Goal: Register for event/course

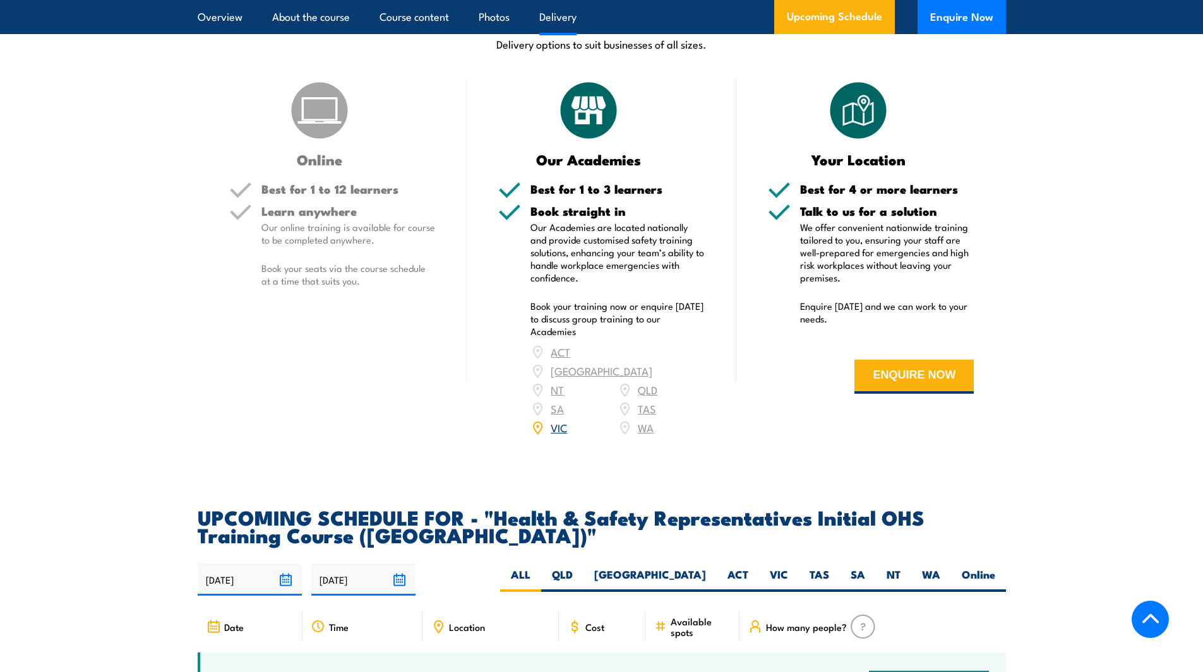
scroll to position [1705, 0]
click at [558, 419] on link "VIC" at bounding box center [559, 426] width 16 height 15
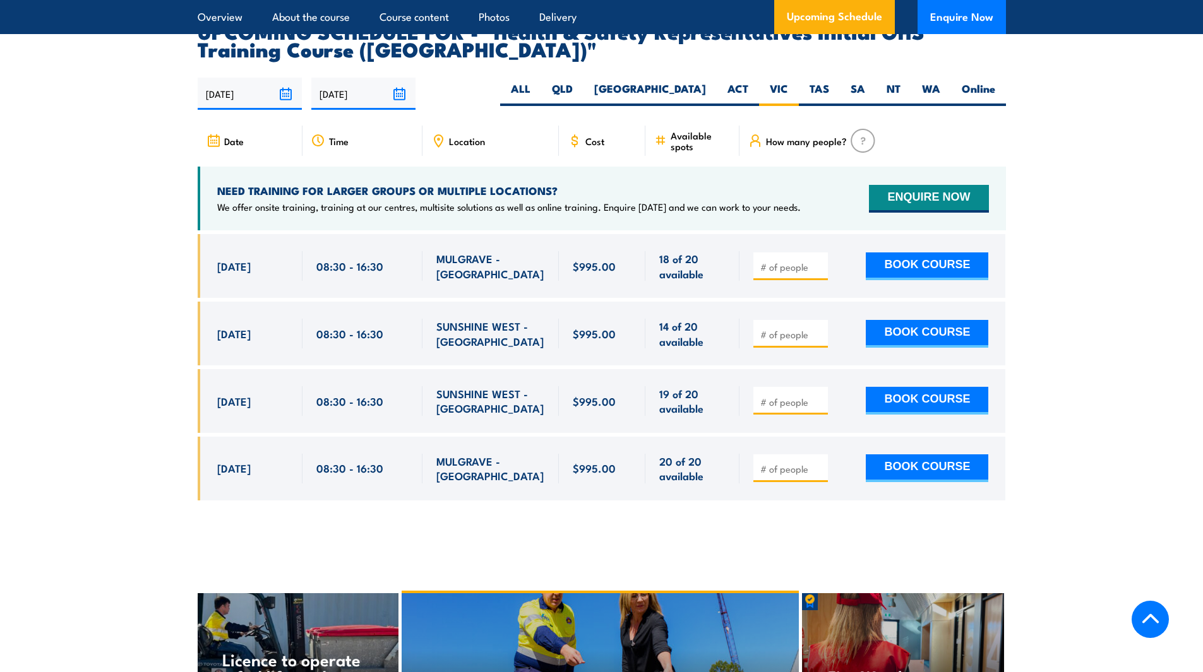
scroll to position [2193, 0]
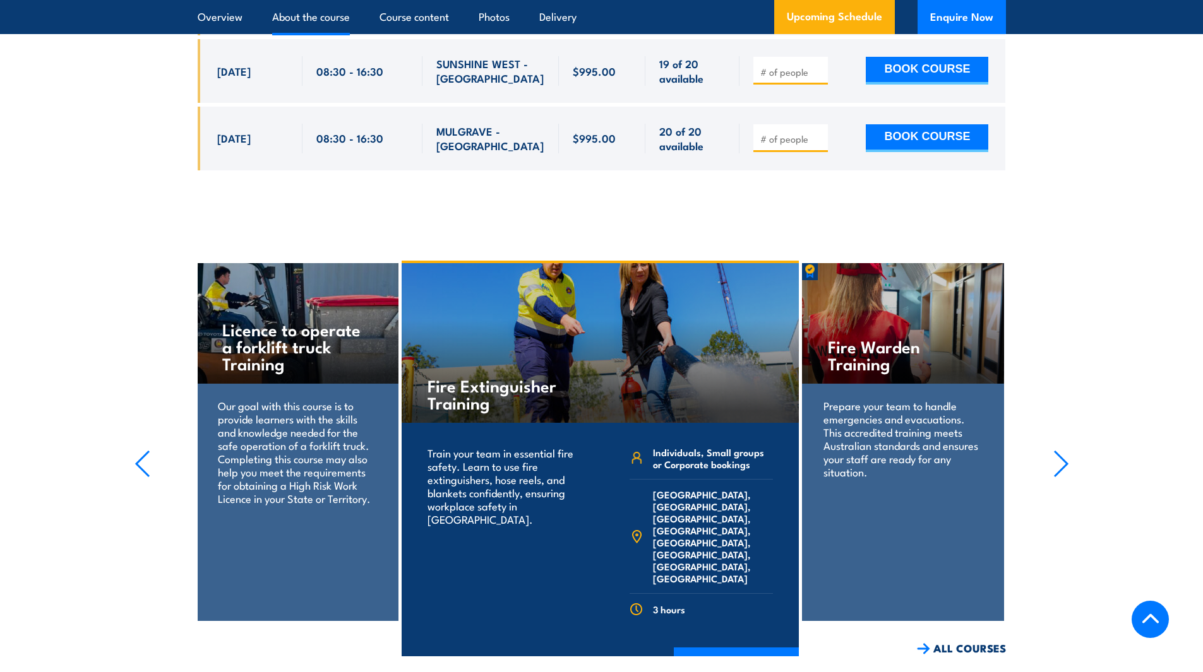
scroll to position [2525, 0]
